Goal: Contribute content: Contribute content

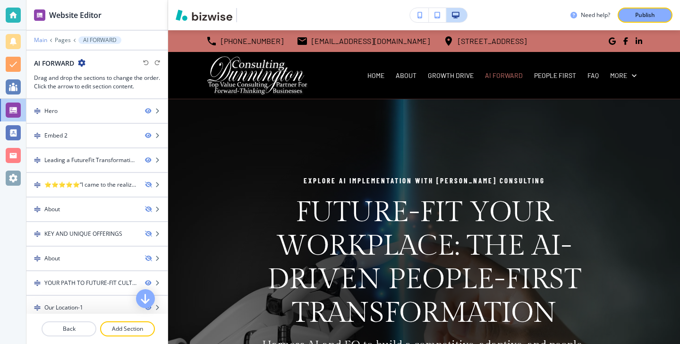
click at [38, 41] on p "Main" at bounding box center [40, 40] width 13 height 7
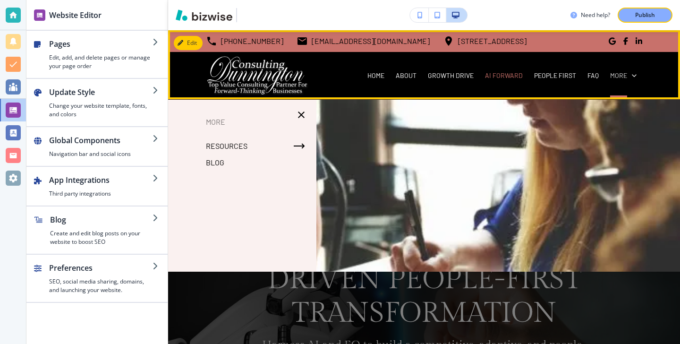
click at [617, 75] on p "More" at bounding box center [618, 75] width 17 height 9
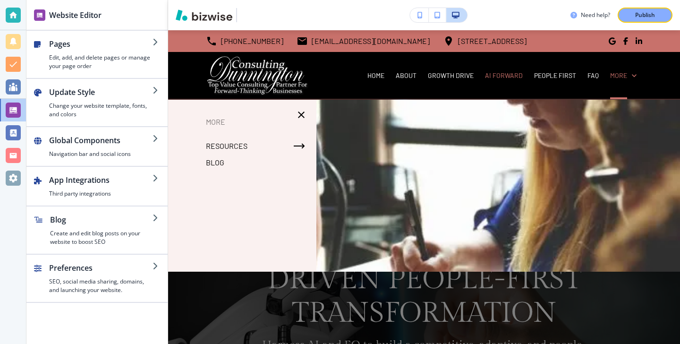
click at [232, 170] on div "More Resources Blog" at bounding box center [242, 186] width 148 height 142
click at [206, 158] on p "Blog" at bounding box center [215, 162] width 18 height 14
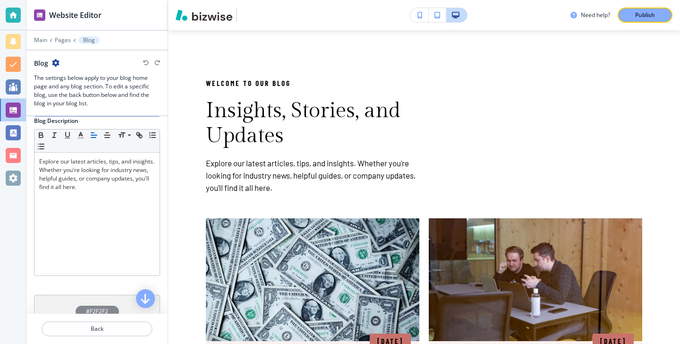
scroll to position [335, 0]
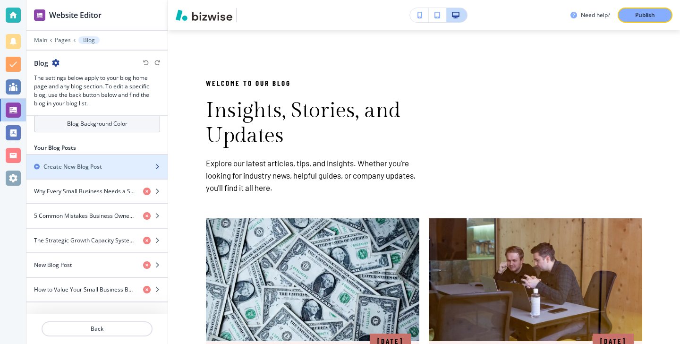
click at [109, 168] on div "Create New Blog Post" at bounding box center [86, 166] width 120 height 9
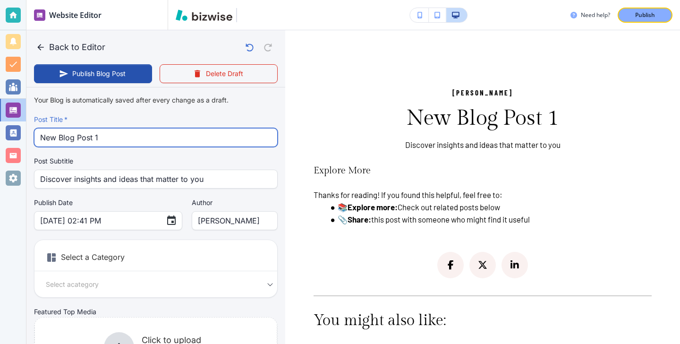
click at [136, 141] on input "New Blog Post 1" at bounding box center [155, 137] width 231 height 18
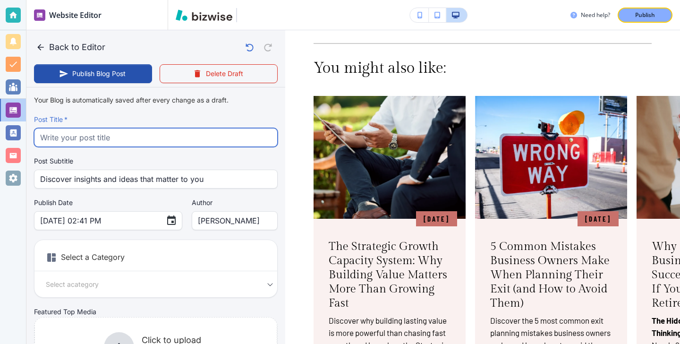
scroll to position [222, 0]
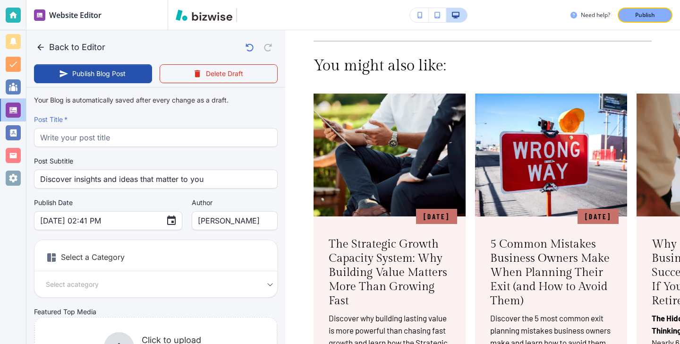
drag, startPoint x: 45, startPoint y: 45, endPoint x: 134, endPoint y: 81, distance: 95.8
click at [45, 45] on button "Back to Editor" at bounding box center [71, 47] width 75 height 19
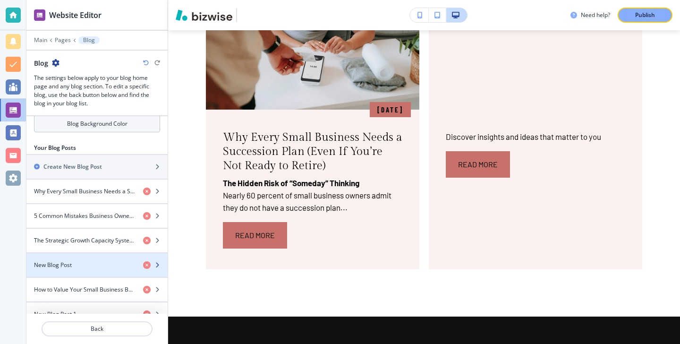
scroll to position [359, 0]
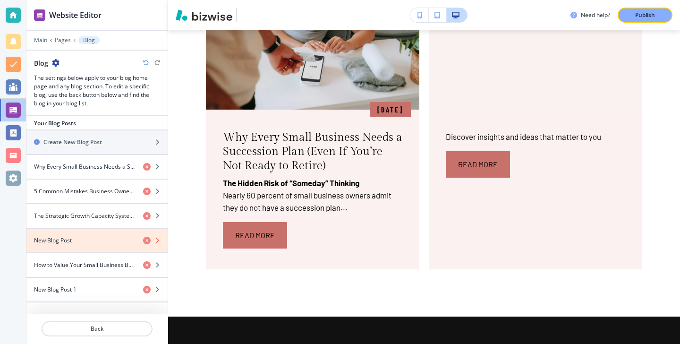
click at [147, 239] on icon "button" at bounding box center [147, 241] width 8 height 8
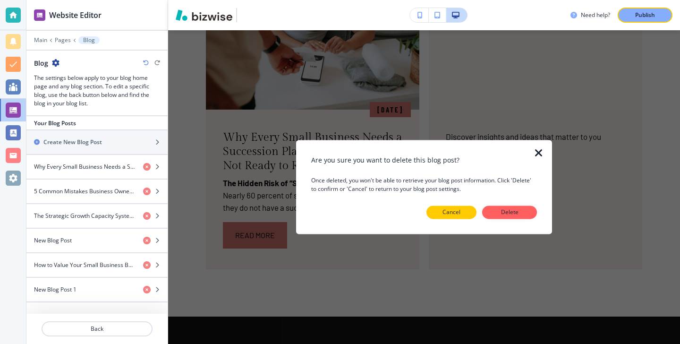
click at [462, 212] on button "Cancel" at bounding box center [451, 212] width 50 height 13
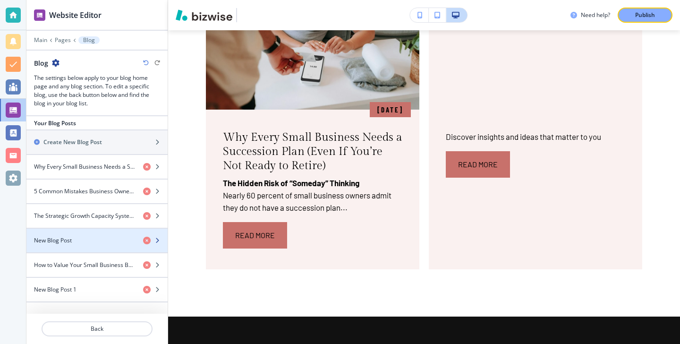
click at [121, 250] on div "button" at bounding box center [96, 249] width 141 height 8
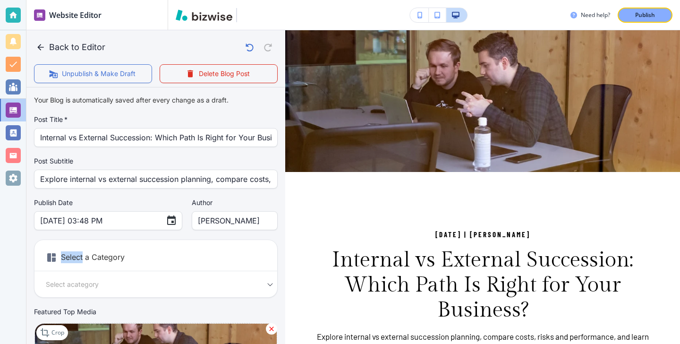
click at [121, 250] on h6 "Select a Category" at bounding box center [155, 259] width 243 height 24
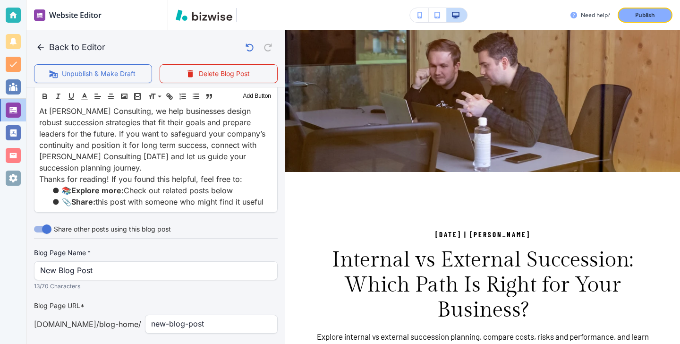
scroll to position [1582, 0]
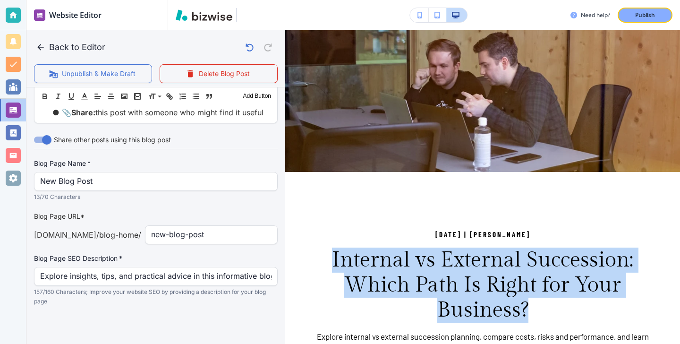
drag, startPoint x: 534, startPoint y: 309, endPoint x: 342, endPoint y: 246, distance: 201.9
click at [342, 246] on div "[DATE] | [PERSON_NAME] Internal vs External Succession: Which Path Is Right for…" at bounding box center [483, 292] width 338 height 126
copy h3 "Internal vs External Succession: Which Path Is Right for Your Business?"
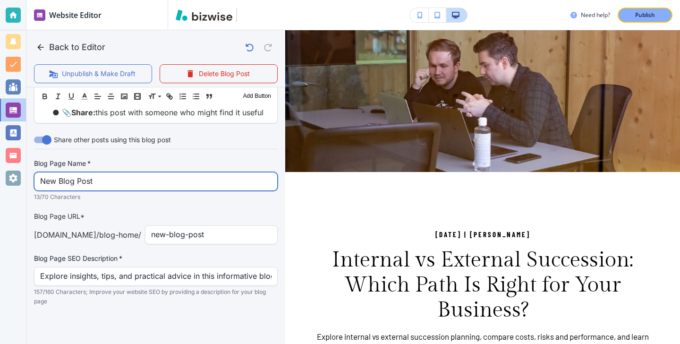
click at [168, 173] on input "New Blog Post" at bounding box center [155, 181] width 231 height 18
paste input "Internal vs External Succession: Which Path Is Right for Your Business"
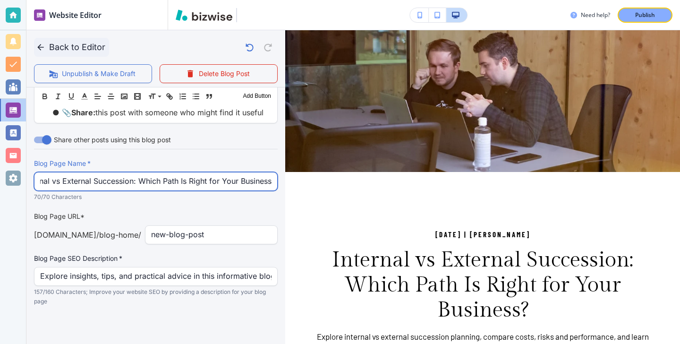
type input "Internal vs External Succession: Which Path Is Right for Your Business"
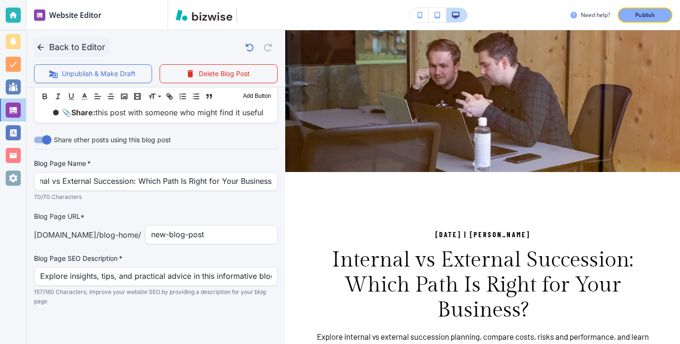
click at [49, 48] on button "Back to Editor" at bounding box center [71, 47] width 75 height 19
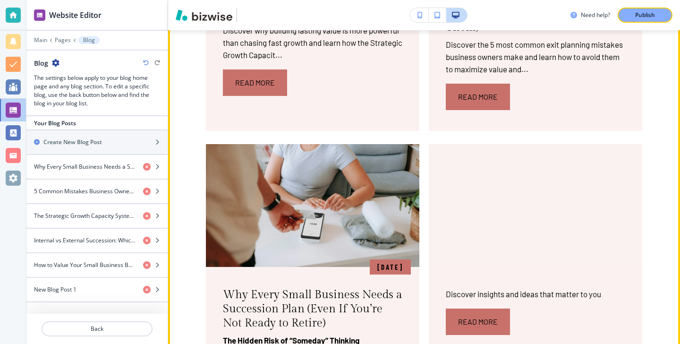
scroll to position [823, 0]
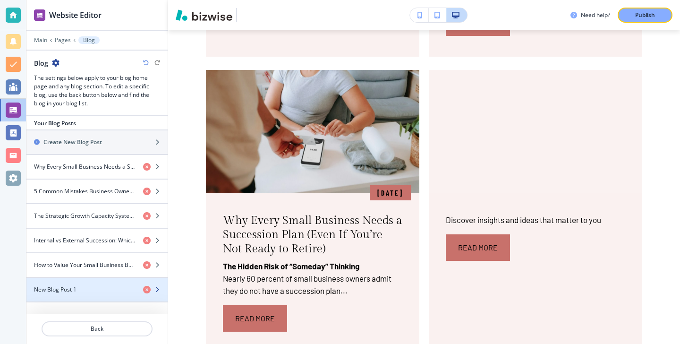
click at [83, 289] on div "New Blog Post 1" at bounding box center [80, 289] width 109 height 9
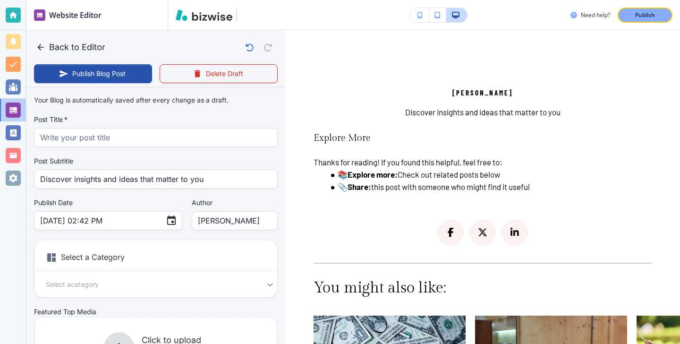
click at [83, 0] on body "Website Editor Main Pages Blog Blog The settings below apply to your blog home …" at bounding box center [340, 0] width 680 height 0
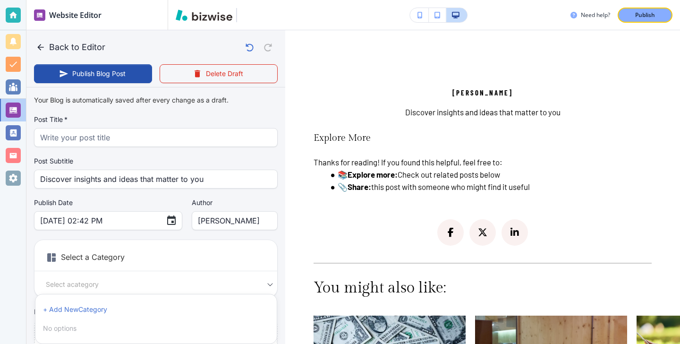
click at [122, 192] on div at bounding box center [340, 172] width 680 height 344
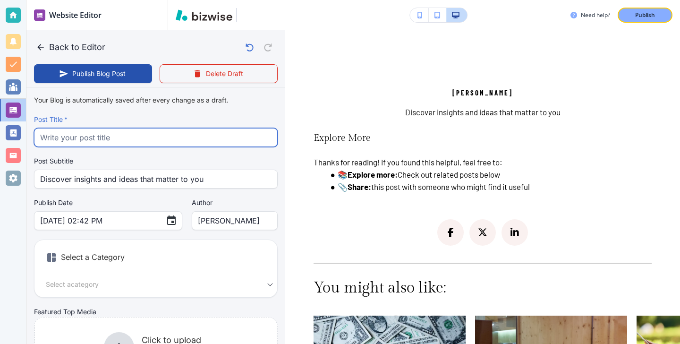
click at [116, 143] on input "text" at bounding box center [155, 137] width 231 height 18
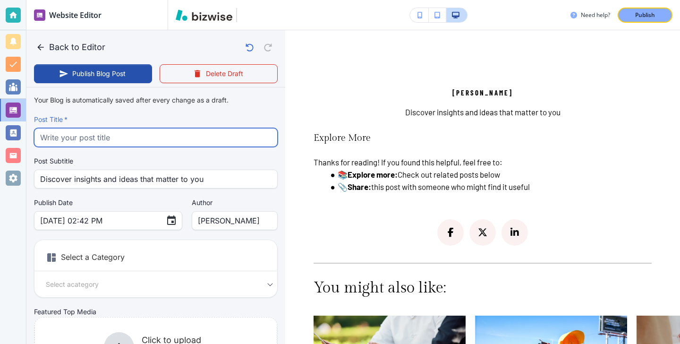
paste input "The Silver Tsunami: How Baby Boomer Retirements Will Transform Small Business O…"
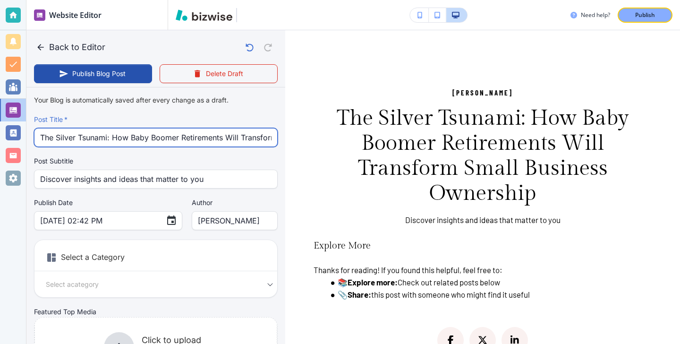
scroll to position [0, 102]
type input "The Silver Tsunami: How Baby Boomer Retirements Will Transform Small Business O…"
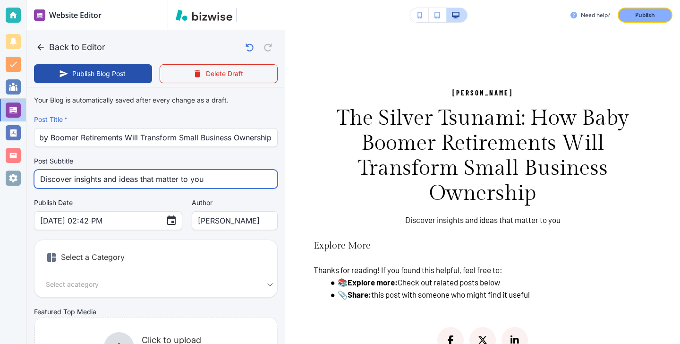
scroll to position [0, 0]
drag, startPoint x: 213, startPoint y: 179, endPoint x: 202, endPoint y: 181, distance: 11.1
click at [202, 181] on input "Discover insights and ideas that matter to you" at bounding box center [155, 179] width 231 height 18
click at [207, 175] on input "Discover insights and ideas that matter to you" at bounding box center [155, 179] width 231 height 18
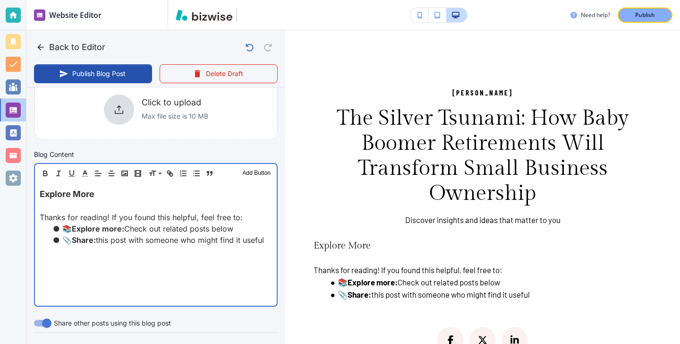
scroll to position [238, 0]
drag, startPoint x: 126, startPoint y: 191, endPoint x: 123, endPoint y: 170, distance: 21.0
click at [123, 170] on div "Header 1 Header 2 Header 3 Body Text Add Button Explore More Thanks for reading…" at bounding box center [156, 234] width 244 height 144
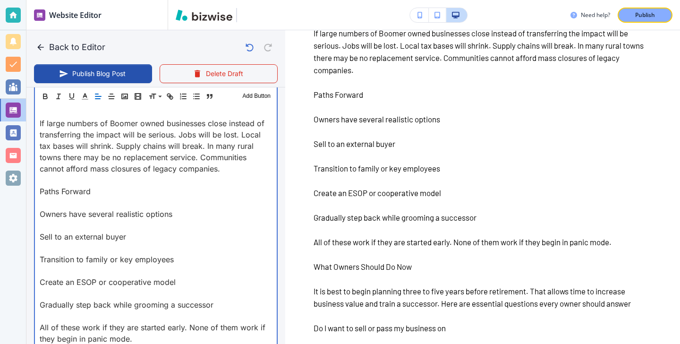
scroll to position [1105, 0]
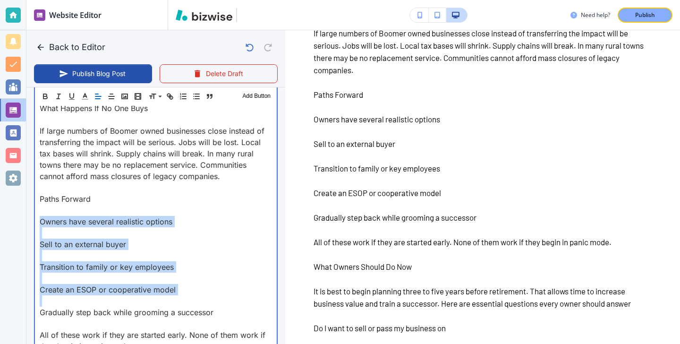
drag, startPoint x: 41, startPoint y: 221, endPoint x: 150, endPoint y: 302, distance: 136.0
click at [150, 302] on div "One in six [DEMOGRAPHIC_DATA] workers reports to a business owner who is nearin…" at bounding box center [156, 91] width 242 height 1551
click at [150, 302] on p at bounding box center [156, 300] width 232 height 11
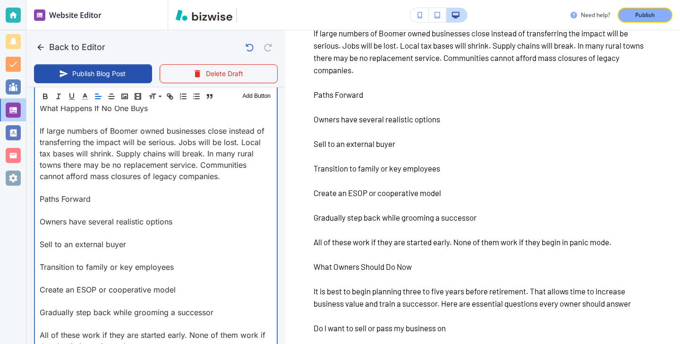
click at [70, 205] on p at bounding box center [156, 210] width 232 height 11
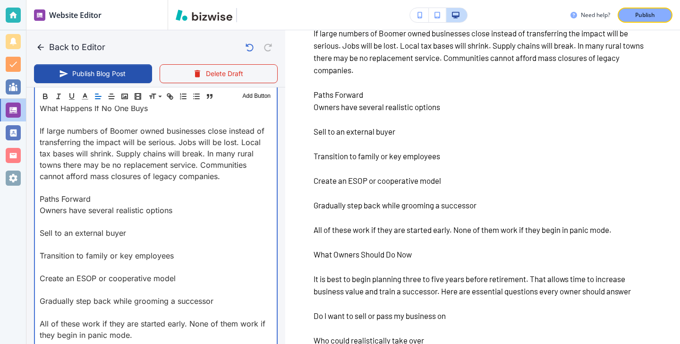
click at [62, 223] on p at bounding box center [156, 221] width 232 height 11
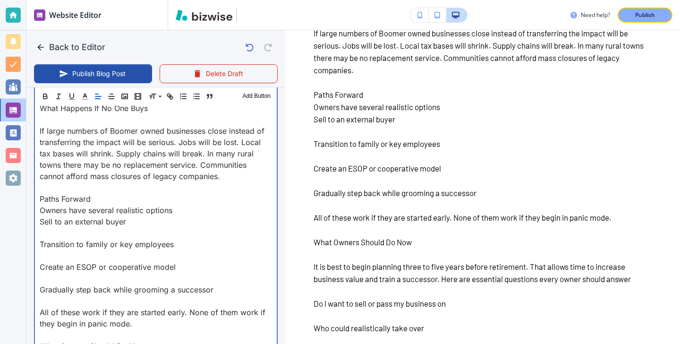
click at [57, 225] on p "Sell to an external buyer" at bounding box center [156, 221] width 232 height 11
click at [57, 233] on p at bounding box center [156, 232] width 232 height 11
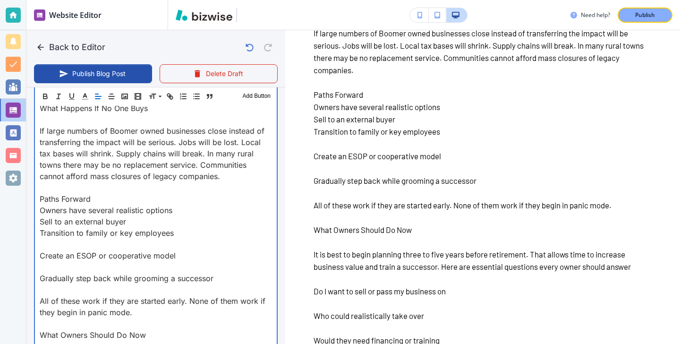
click at [46, 241] on p at bounding box center [156, 244] width 232 height 11
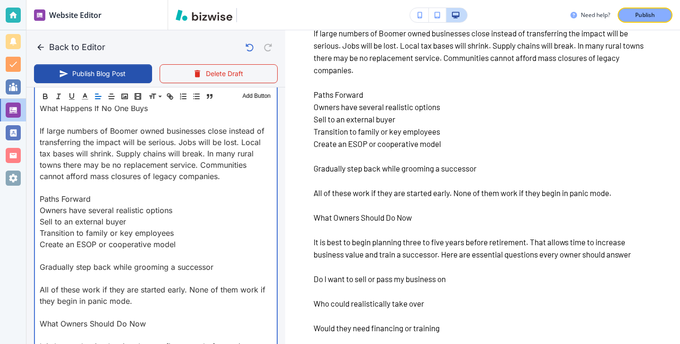
click at [45, 246] on p "Create an ESOP or cooperative model" at bounding box center [156, 244] width 232 height 11
click at [45, 257] on p at bounding box center [156, 255] width 232 height 11
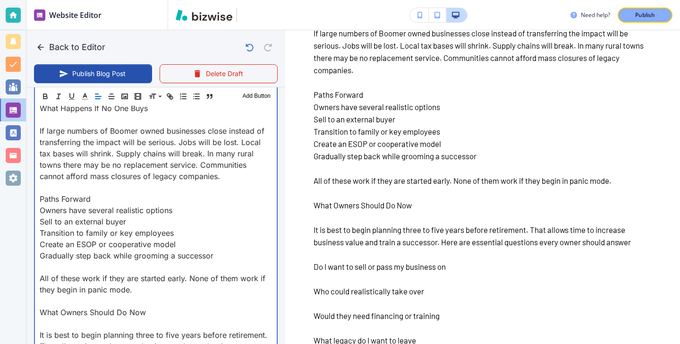
click at [43, 264] on p at bounding box center [156, 266] width 232 height 11
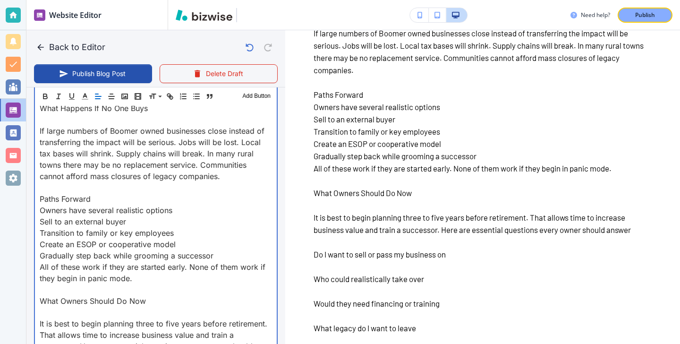
click at [48, 290] on p at bounding box center [156, 289] width 232 height 11
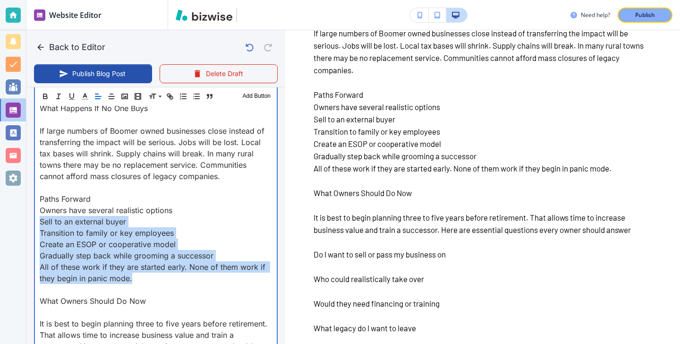
drag, startPoint x: 158, startPoint y: 274, endPoint x: 33, endPoint y: 225, distance: 134.3
click at [33, 225] on div "Blog Content Header 1 Header 2 Header 3 Body Text Add Button One in six [DEMOGR…" at bounding box center [155, 44] width 259 height 1525
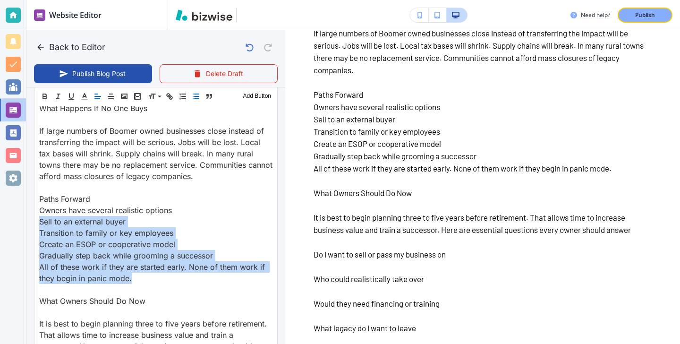
click at [192, 93] on button "button" at bounding box center [195, 96] width 13 height 11
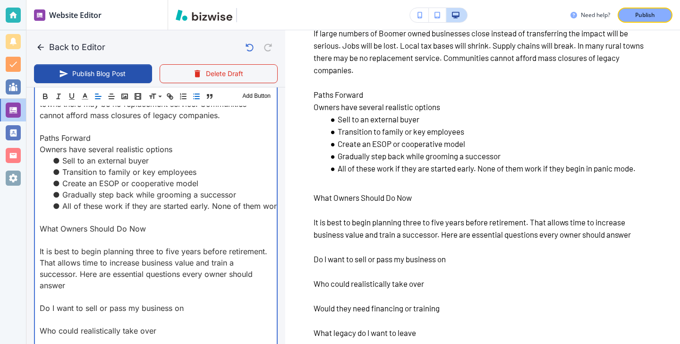
scroll to position [1156, 0]
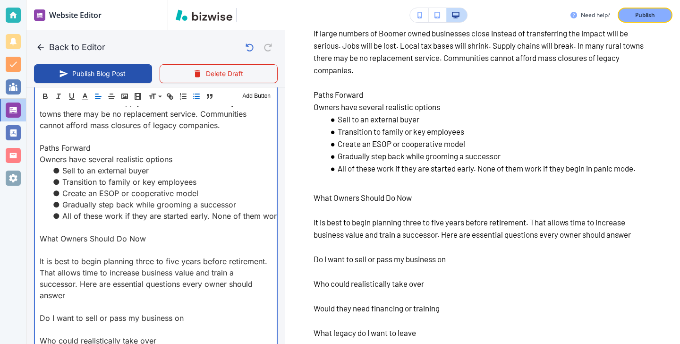
click at [59, 226] on p at bounding box center [156, 227] width 232 height 11
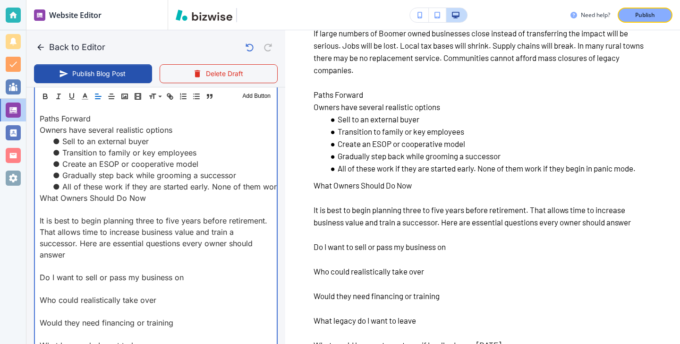
scroll to position [1185, 0]
click at [111, 210] on p at bounding box center [156, 208] width 232 height 11
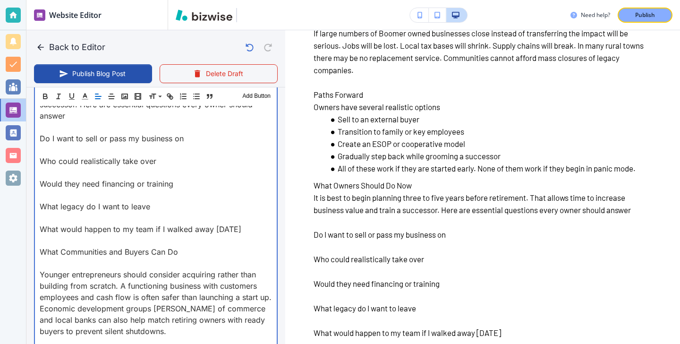
scroll to position [1315, 0]
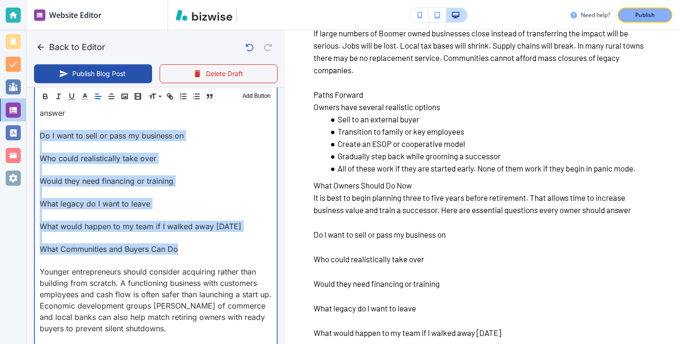
drag, startPoint x: 36, startPoint y: 136, endPoint x: 187, endPoint y: 250, distance: 189.2
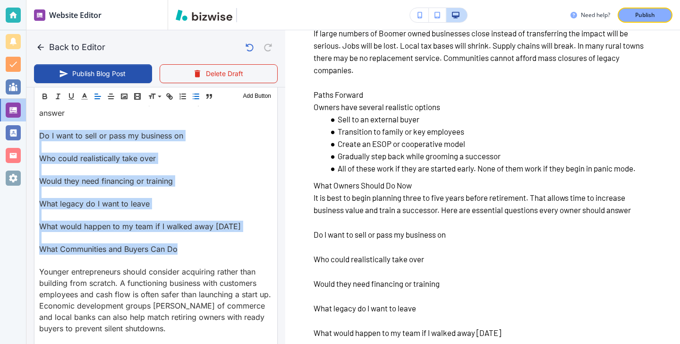
click at [192, 97] on button "button" at bounding box center [195, 96] width 13 height 11
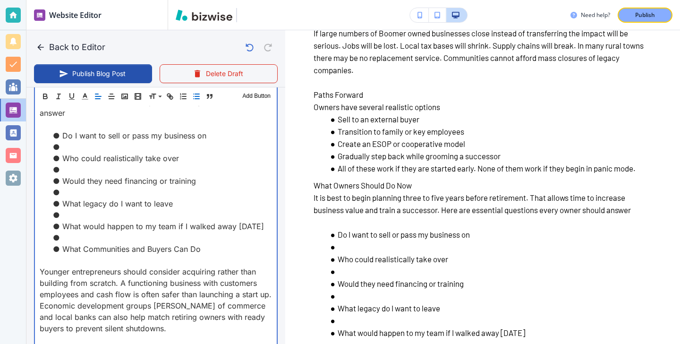
click at [102, 242] on li at bounding box center [161, 237] width 221 height 11
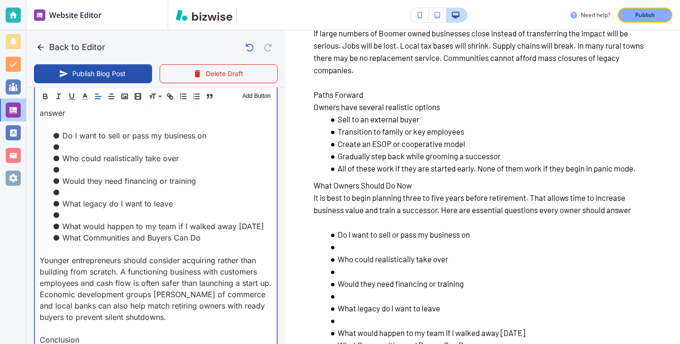
click at [69, 219] on li at bounding box center [161, 214] width 221 height 11
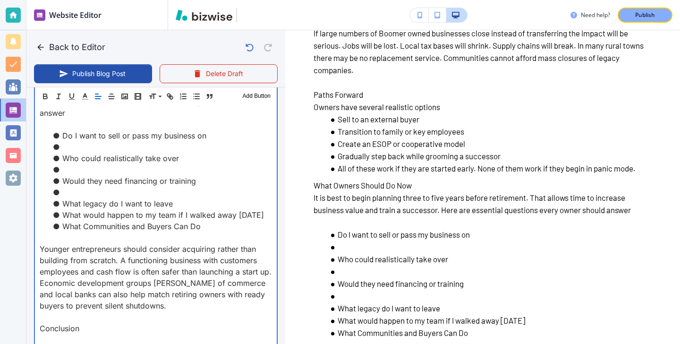
click at [86, 192] on li at bounding box center [161, 192] width 221 height 11
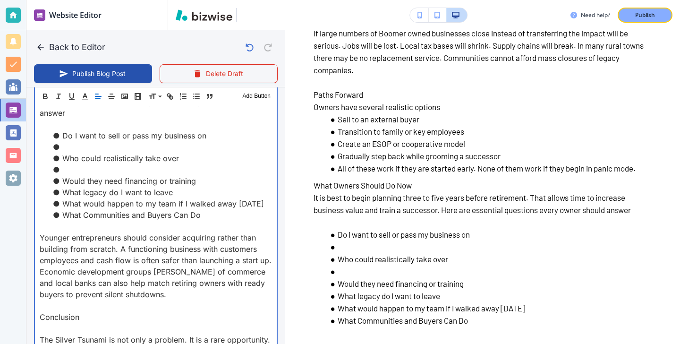
click at [85, 172] on li at bounding box center [161, 169] width 221 height 11
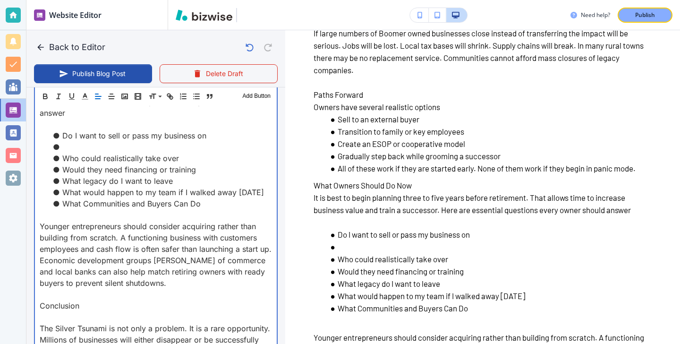
click at [88, 139] on li "Do I want to sell or pass my business on" at bounding box center [161, 135] width 221 height 11
click at [85, 148] on li at bounding box center [161, 146] width 221 height 11
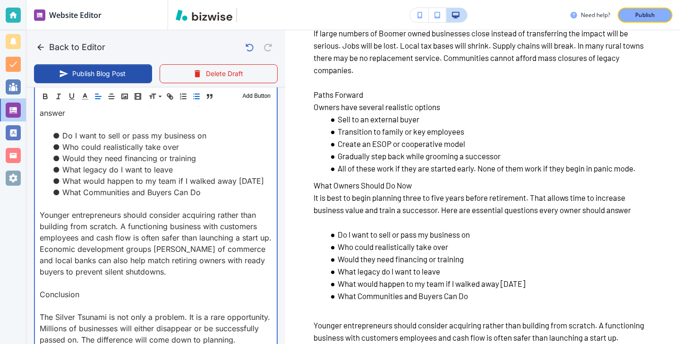
click at [70, 128] on p at bounding box center [156, 124] width 232 height 11
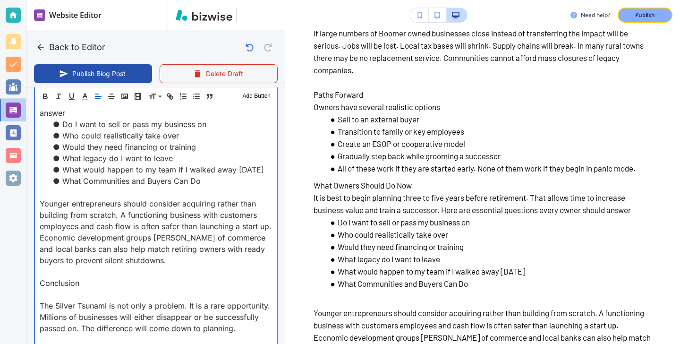
click at [71, 188] on p at bounding box center [156, 192] width 232 height 11
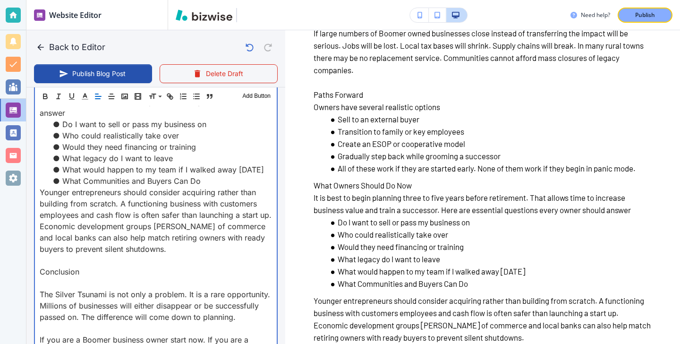
click at [78, 284] on p at bounding box center [156, 282] width 232 height 11
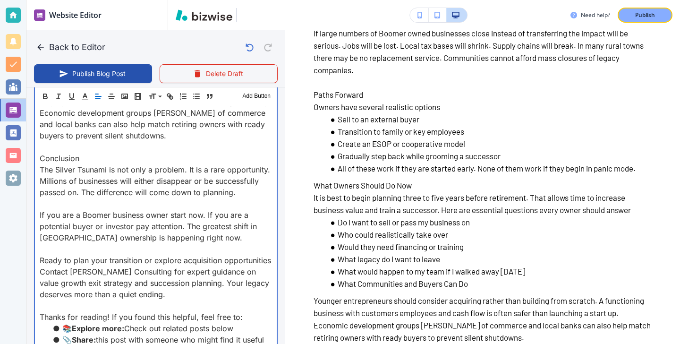
scroll to position [1444, 0]
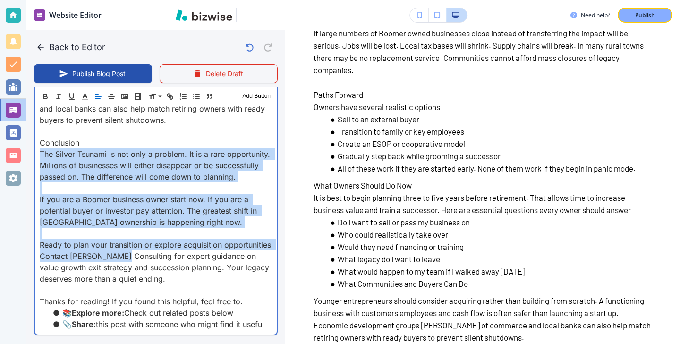
drag, startPoint x: 42, startPoint y: 152, endPoint x: 121, endPoint y: 256, distance: 131.4
click at [121, 256] on p "Ready to plan your transition or explore acquisition opportunities Contact [PER…" at bounding box center [156, 261] width 232 height 45
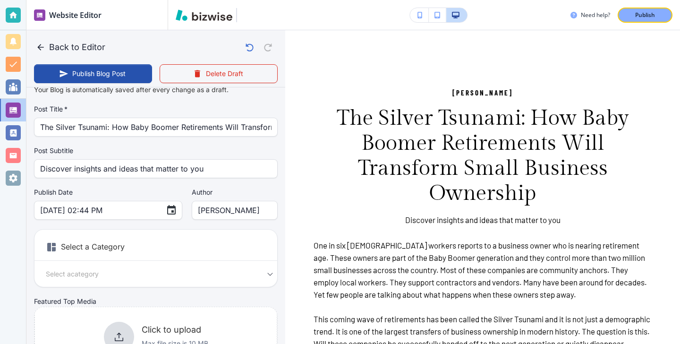
scroll to position [0, 0]
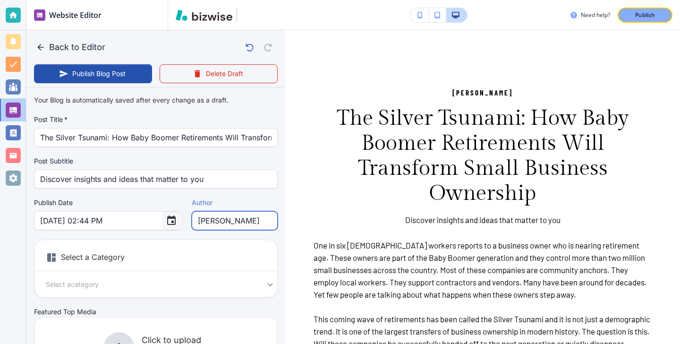
drag, startPoint x: 198, startPoint y: 215, endPoint x: 133, endPoint y: 223, distance: 65.7
click at [133, 223] on div "Publish Date [DATE] 02:44 PM ​ Author [PERSON_NAME] na Author" at bounding box center [156, 214] width 244 height 32
type input "[DATE] 02:45 PM"
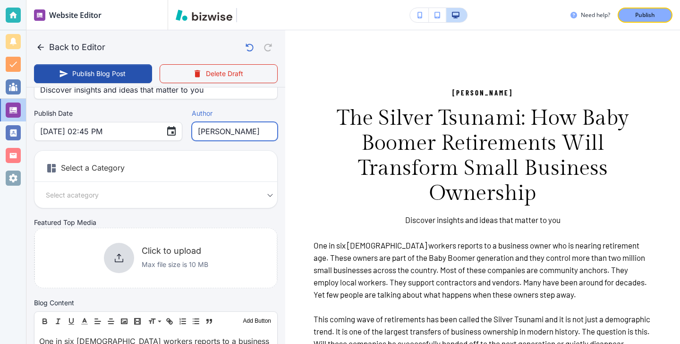
scroll to position [130, 0]
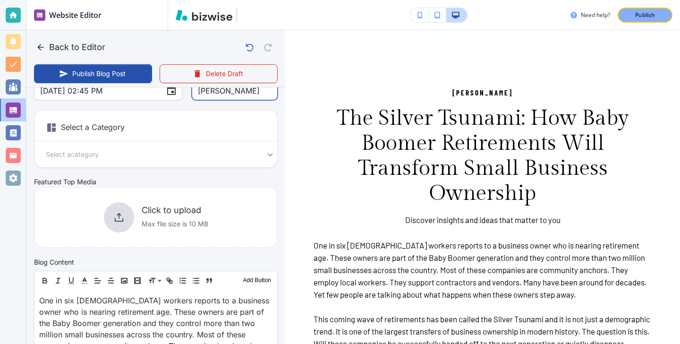
type input "[PERSON_NAME]"
click at [118, 204] on div at bounding box center [119, 217] width 30 height 30
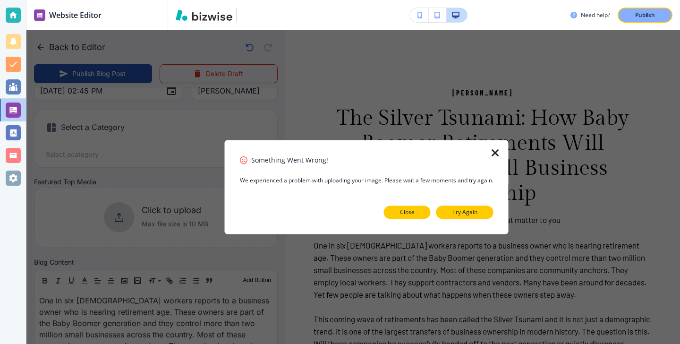
click at [424, 216] on button "Close" at bounding box center [407, 212] width 47 height 13
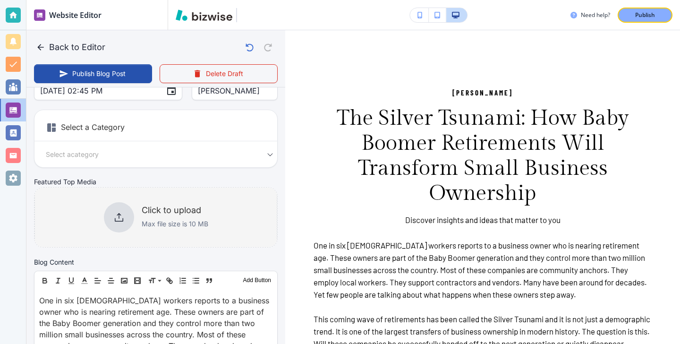
click at [186, 214] on h6 "Click to upload" at bounding box center [175, 210] width 67 height 10
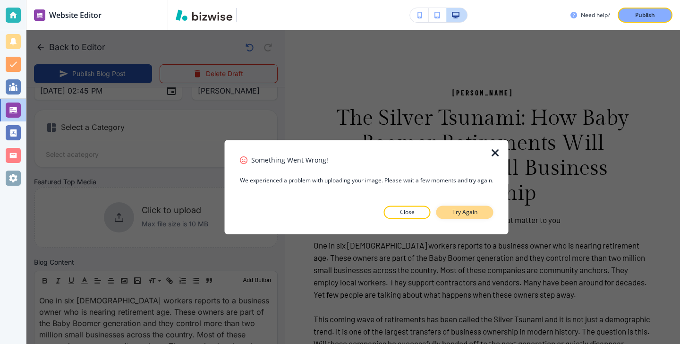
click at [458, 216] on button "Try Again" at bounding box center [464, 212] width 57 height 13
click at [458, 209] on p "Try Again" at bounding box center [464, 212] width 25 height 9
click at [426, 207] on button "Close" at bounding box center [407, 212] width 47 height 13
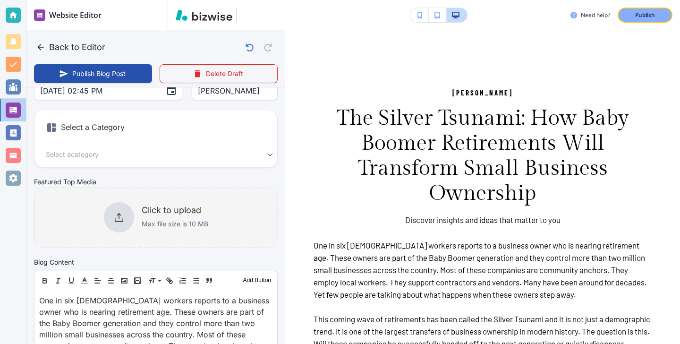
click at [188, 240] on div "Click to upload Max file size is 10 MB" at bounding box center [155, 217] width 243 height 77
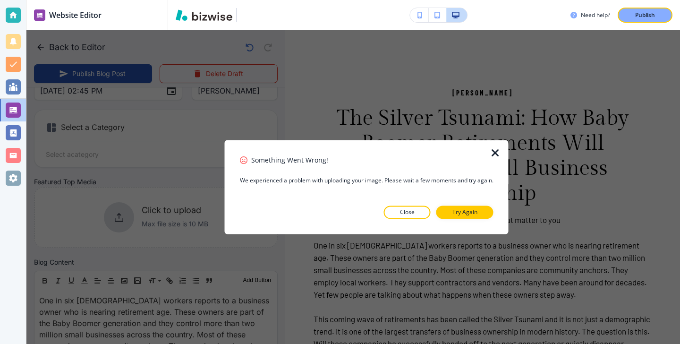
click at [403, 219] on div at bounding box center [367, 226] width 254 height 15
click at [411, 213] on p "Close" at bounding box center [407, 212] width 15 height 9
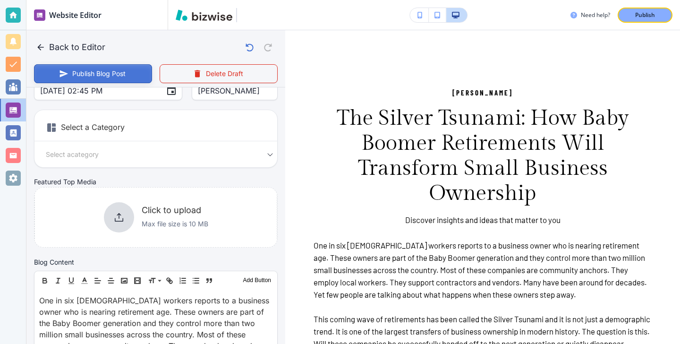
click at [113, 73] on button "Publish Blog Post" at bounding box center [93, 73] width 118 height 19
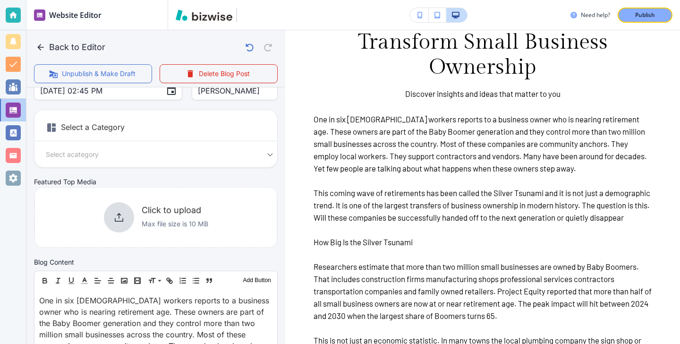
scroll to position [0, 0]
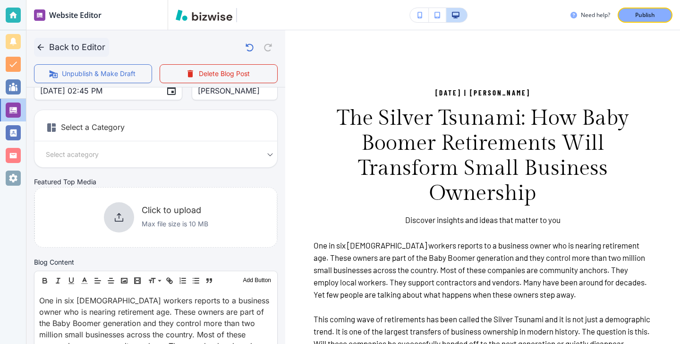
click at [35, 51] on button "Back to Editor" at bounding box center [71, 47] width 75 height 19
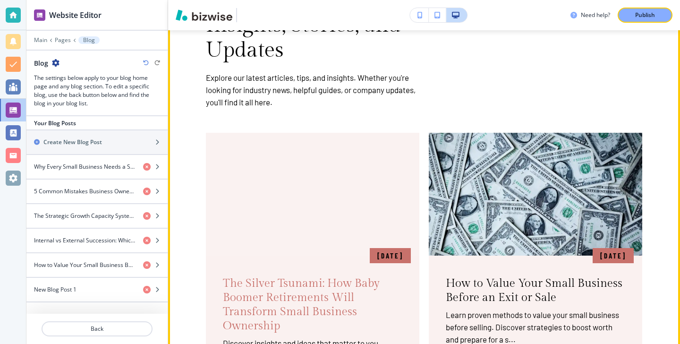
scroll to position [94, 0]
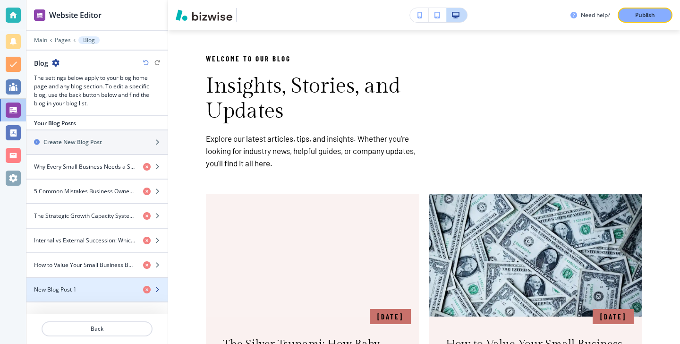
click at [96, 282] on div "button" at bounding box center [96, 282] width 141 height 8
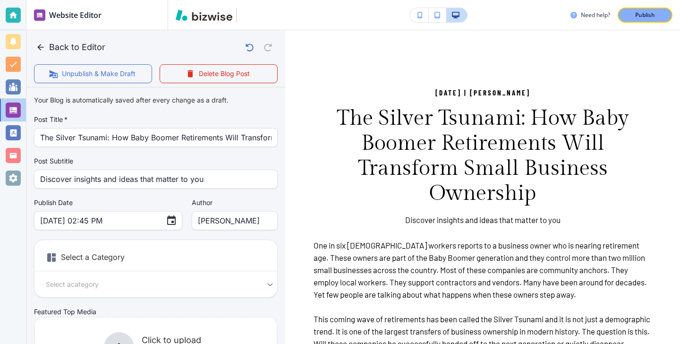
click at [96, 0] on body "Website Editor Main Pages Blog Blog The settings below apply to your blog home …" at bounding box center [340, 0] width 680 height 0
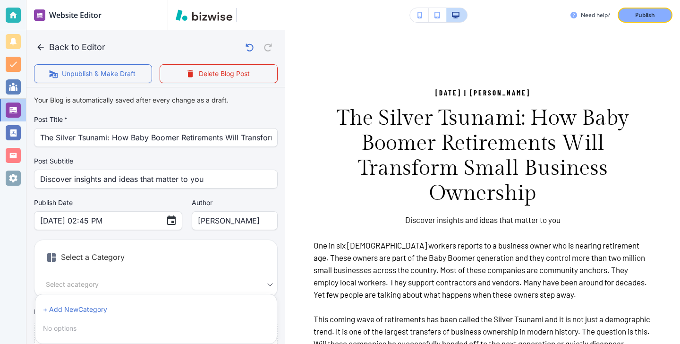
click at [136, 224] on div at bounding box center [340, 172] width 680 height 344
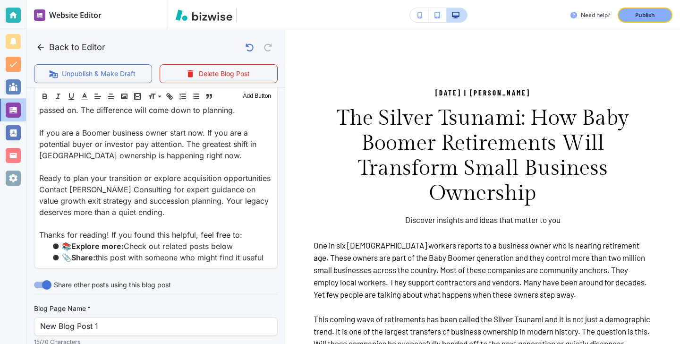
scroll to position [1655, 0]
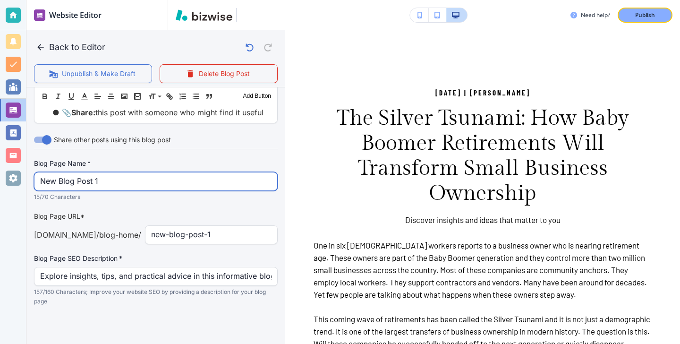
click at [184, 187] on input "New Blog Post 1" at bounding box center [155, 181] width 231 height 18
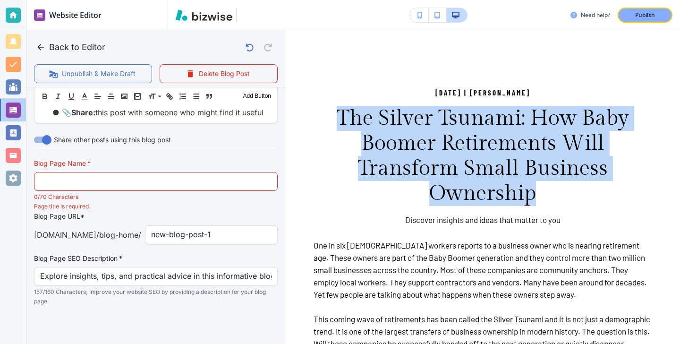
drag, startPoint x: 558, startPoint y: 204, endPoint x: 340, endPoint y: 119, distance: 234.0
click at [340, 119] on h3 "The Silver Tsunami: How Baby Boomer Retirements Will Transform Small Business O…" at bounding box center [483, 156] width 338 height 100
copy h3 "The Silver Tsunami: How Baby Boomer Retirements Will Transform Small Business O…"
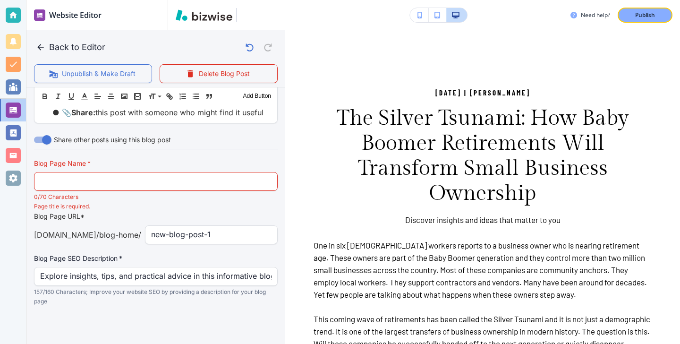
click at [187, 170] on div "Blog Page Name   * Blog Page Name   * 0/70 Characters" at bounding box center [156, 180] width 244 height 43
click at [187, 174] on input "text" at bounding box center [155, 181] width 231 height 18
paste input "The Silver Tsunami: How Baby Boomer Retirements Will Transform Small B"
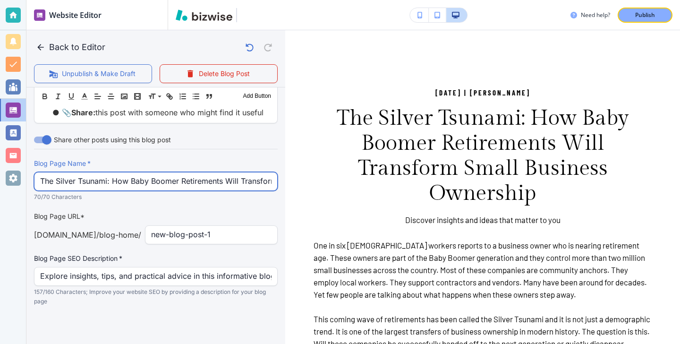
scroll to position [0, 34]
type input "The Silver Tsunami: How Baby Boomer Retirements Will Transform Small B"
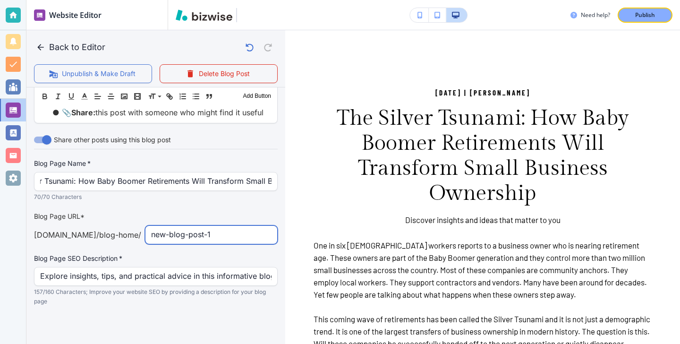
click at [207, 227] on input "new-blog-post-1" at bounding box center [211, 235] width 120 height 18
click at [207, 228] on input "new-blog-post-1" at bounding box center [211, 235] width 120 height 18
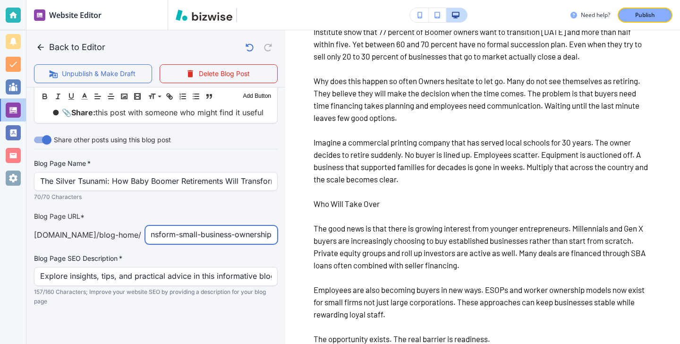
scroll to position [141, 0]
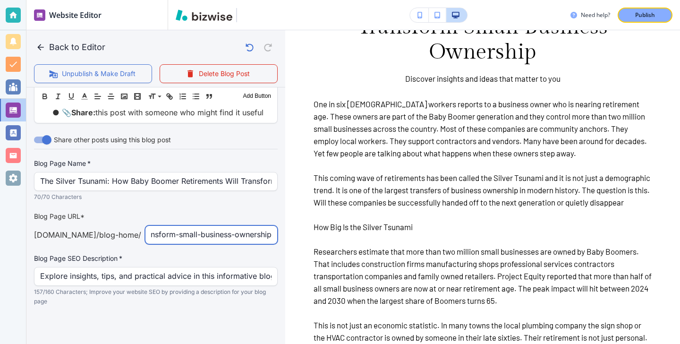
type input "the-silver-tsunami-how-baby-boomer-retirements-will-transform-small-business-ow…"
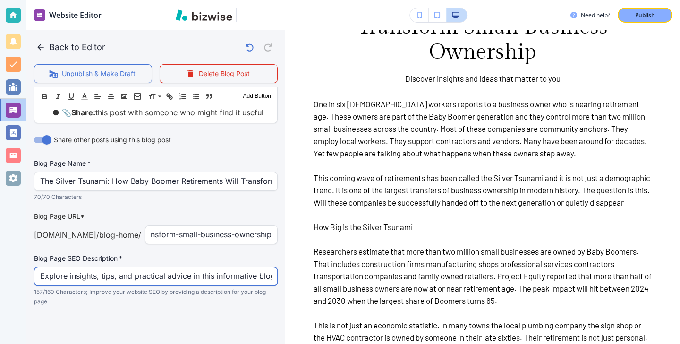
click at [219, 272] on input "Explore insights, tips, and practical advice in this informative blog post. Dis…" at bounding box center [155, 276] width 231 height 18
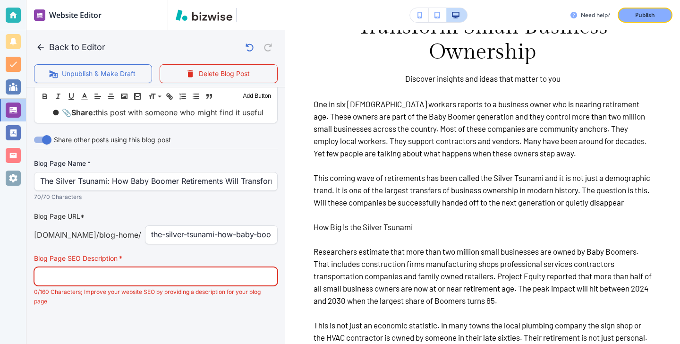
paste input "Baby Boomer retirements are reshaping small business ownership as millions of f…"
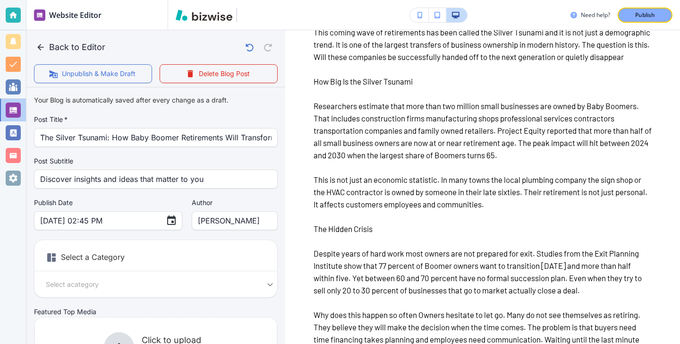
scroll to position [55, 0]
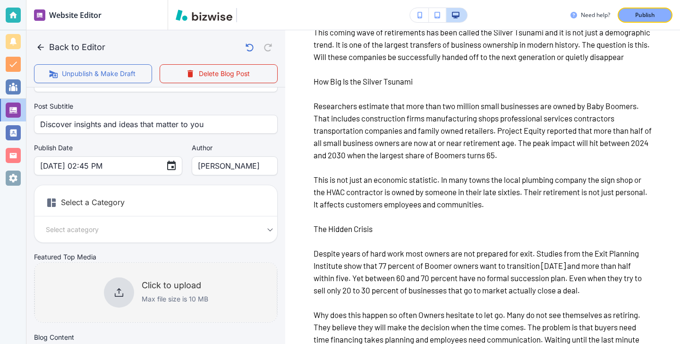
type input "Baby Boomer retirements are reshaping small business ownership as millions of f…"
click at [230, 277] on div "Click to upload Max file size is 10 MB" at bounding box center [155, 292] width 243 height 77
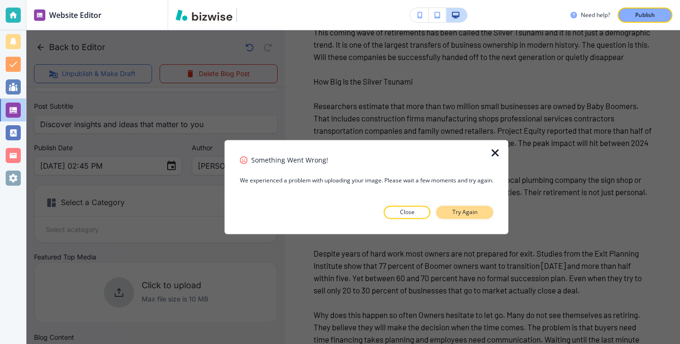
click at [451, 207] on button "Try Again" at bounding box center [464, 212] width 57 height 13
click at [472, 223] on div at bounding box center [367, 226] width 254 height 15
click at [472, 216] on button "Try Again" at bounding box center [464, 212] width 57 height 13
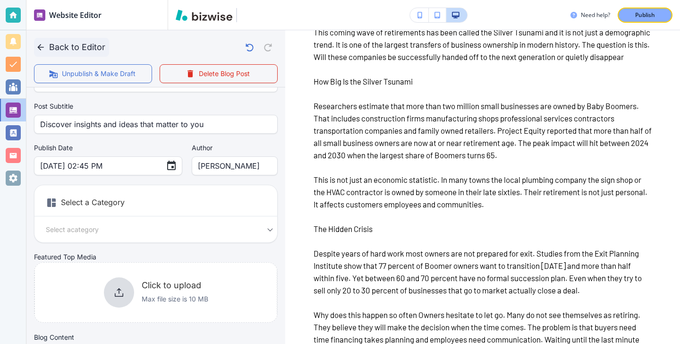
click at [40, 43] on icon "button" at bounding box center [40, 47] width 9 height 9
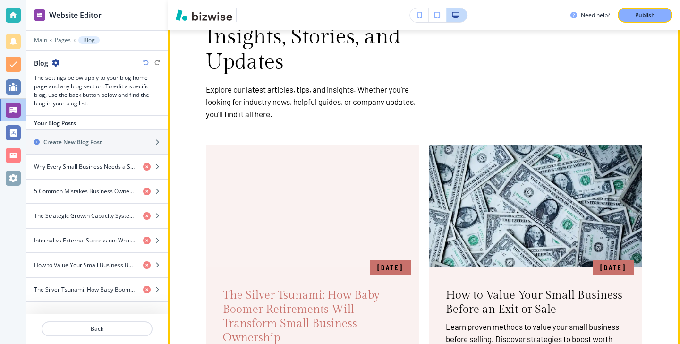
scroll to position [107, 0]
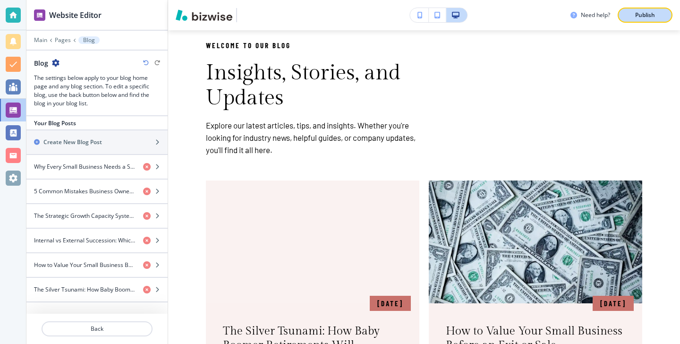
click at [654, 19] on p "Publish" at bounding box center [645, 15] width 20 height 9
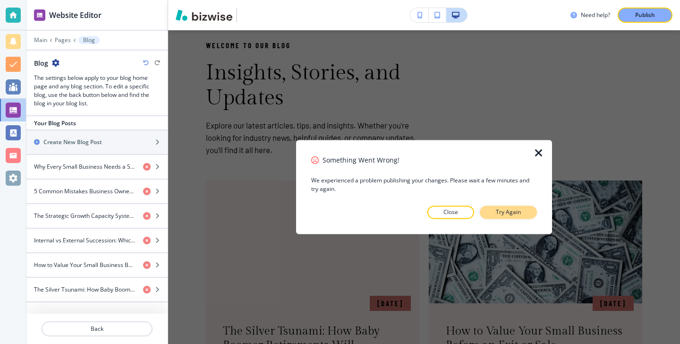
click at [511, 216] on p "Try Again" at bounding box center [508, 212] width 25 height 9
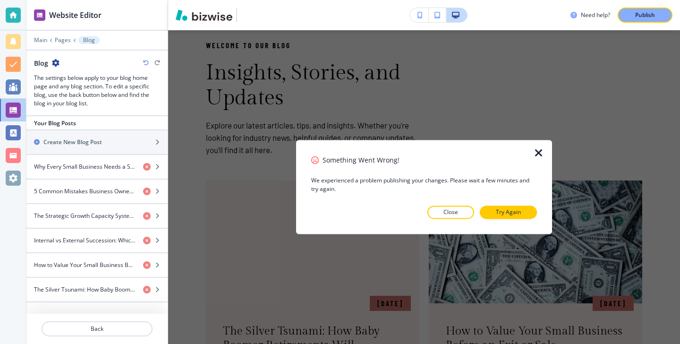
click at [511, 216] on p "Try Again" at bounding box center [508, 212] width 25 height 9
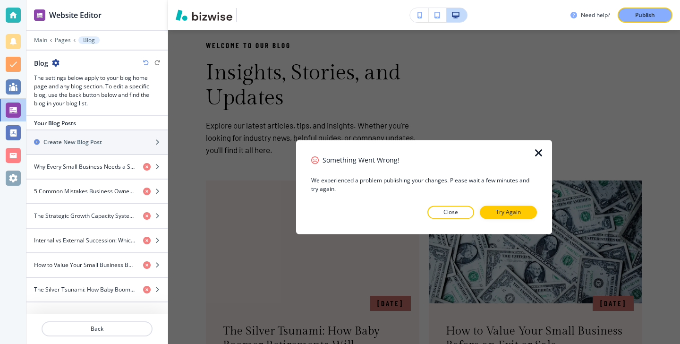
click at [511, 216] on p "Try Again" at bounding box center [508, 212] width 25 height 9
click at [16, 19] on div at bounding box center [13, 15] width 15 height 15
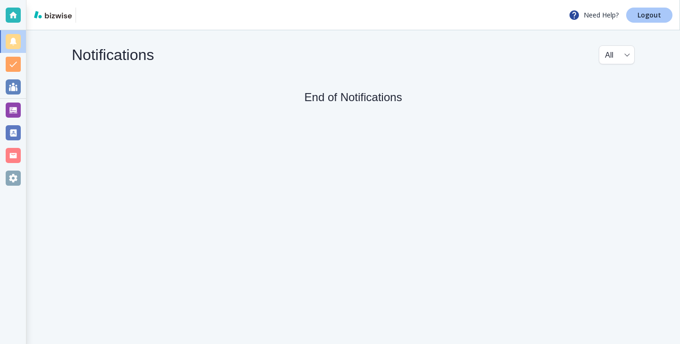
click at [653, 9] on link "Logout" at bounding box center [649, 15] width 46 height 15
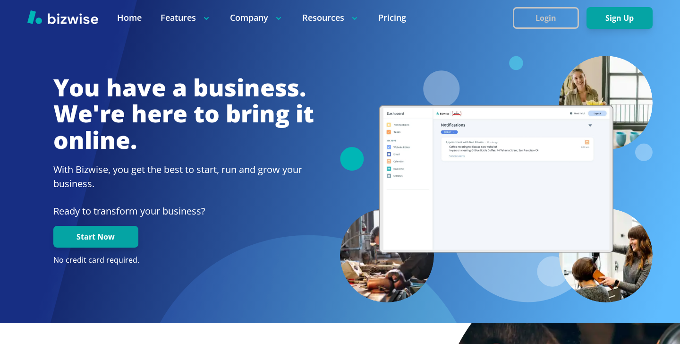
click at [523, 18] on button "Login" at bounding box center [546, 18] width 66 height 22
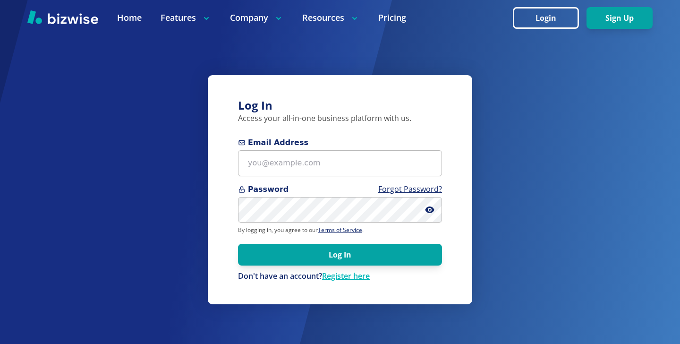
click at [349, 144] on span "Email Address" at bounding box center [340, 142] width 204 height 11
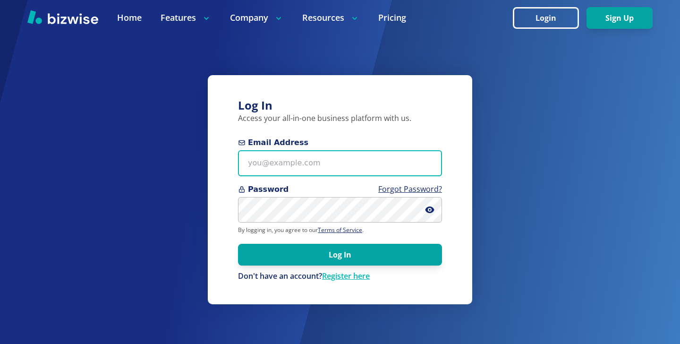
click at [349, 150] on input "Email Address" at bounding box center [340, 163] width 204 height 26
click at [349, 152] on input "Email Address" at bounding box center [340, 163] width 204 height 26
click at [244, 169] on input "Email Address" at bounding box center [340, 163] width 204 height 26
paste input "helenasmagic@helenasmagic.com"
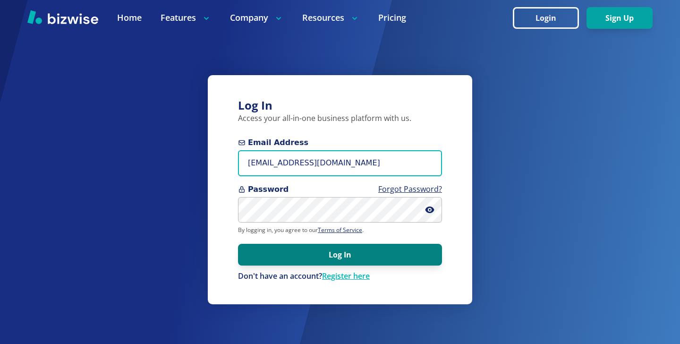
type input "helenasmagic@helenasmagic.com"
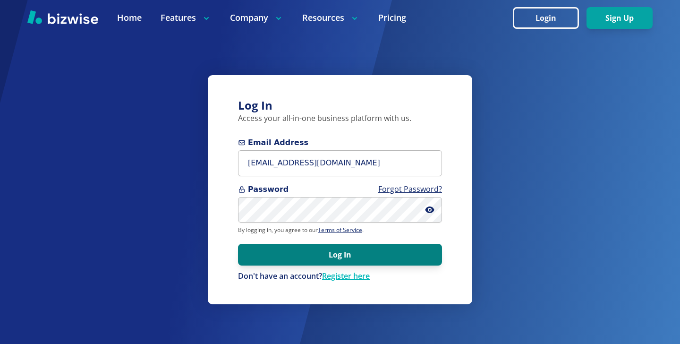
click at [275, 259] on button "Log In" at bounding box center [340, 255] width 204 height 22
